Goal: Information Seeking & Learning: Check status

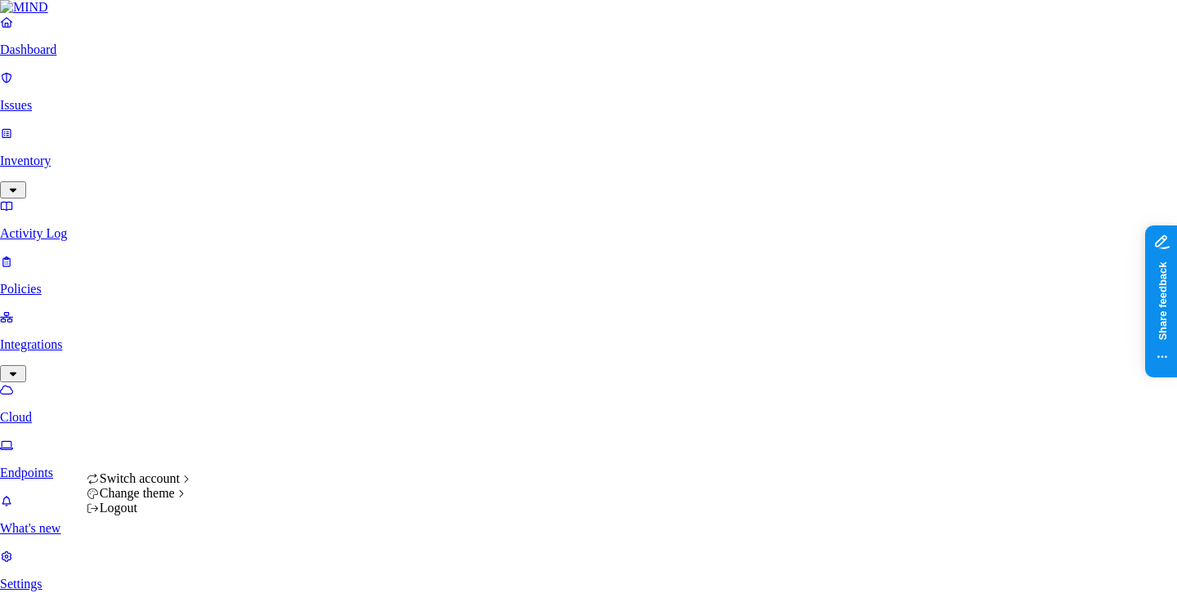
click at [153, 587] on html "Dashboard Issues Inventory Activity Log Policies Integrations Cloud Endpoints W…" at bounding box center [588, 611] width 1177 height 1222
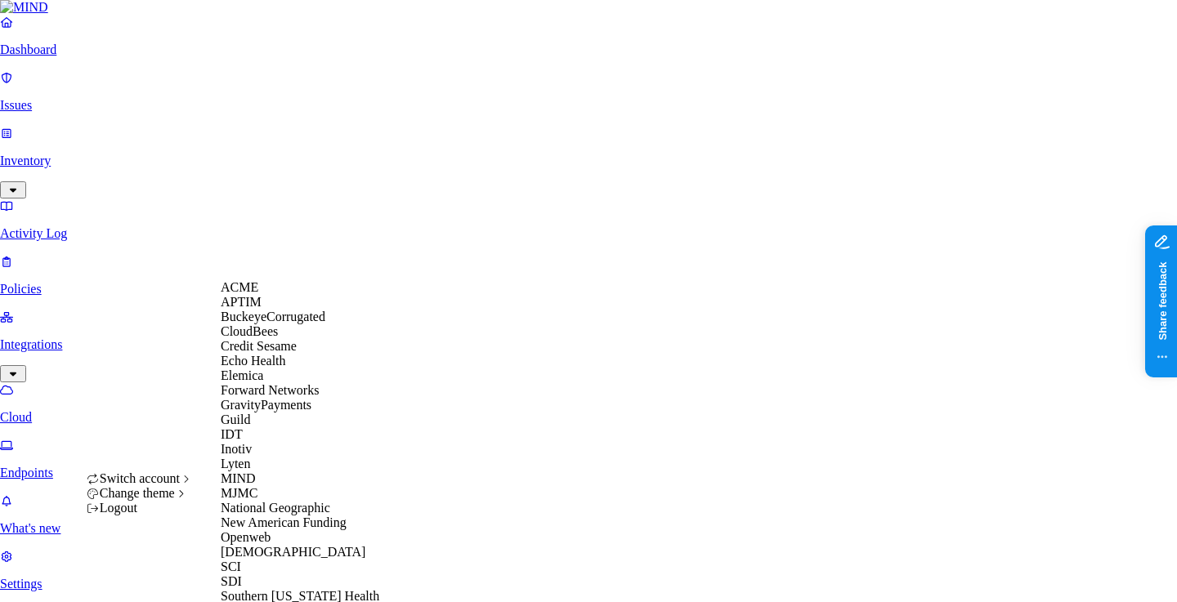
click at [257, 368] on span "Echo Health" at bounding box center [253, 361] width 65 height 14
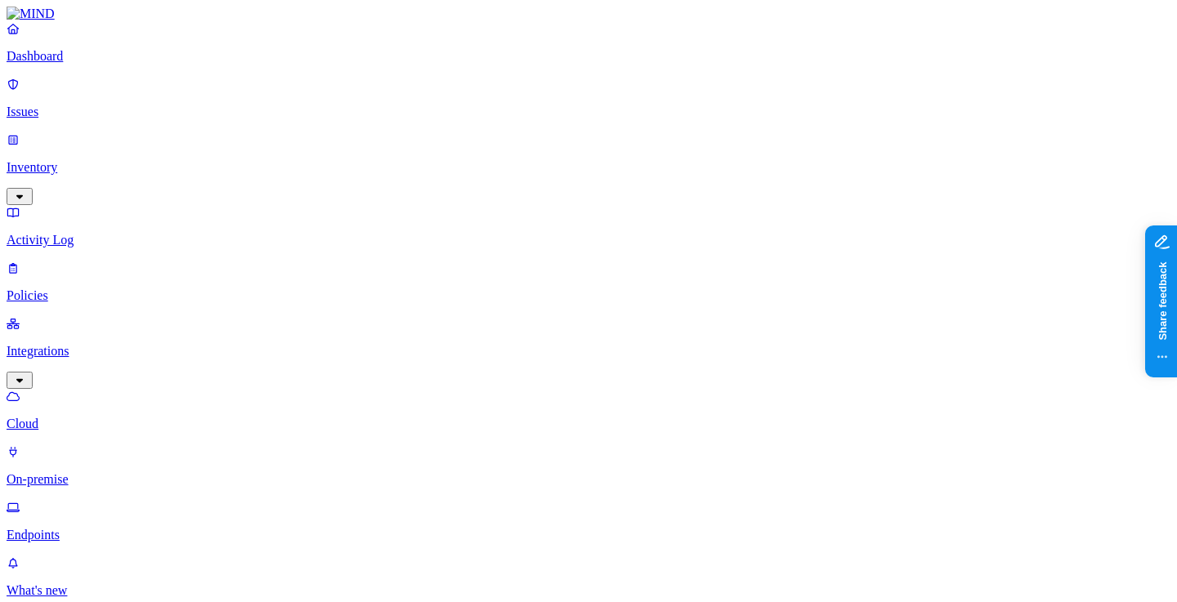
click at [96, 445] on link "On-premise" at bounding box center [589, 466] width 1164 height 42
click at [98, 417] on p "Cloud" at bounding box center [589, 424] width 1164 height 15
